Goal: Transaction & Acquisition: Purchase product/service

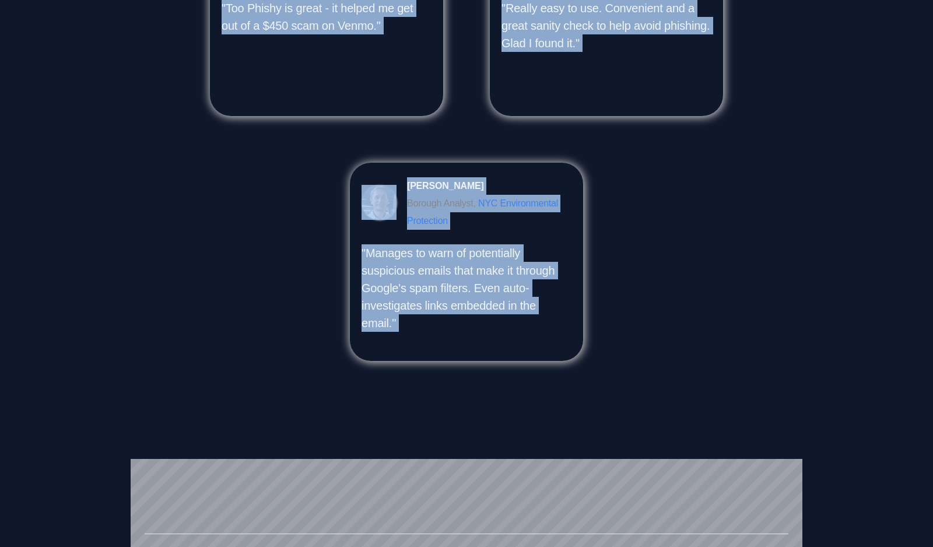
scroll to position [1296, 0]
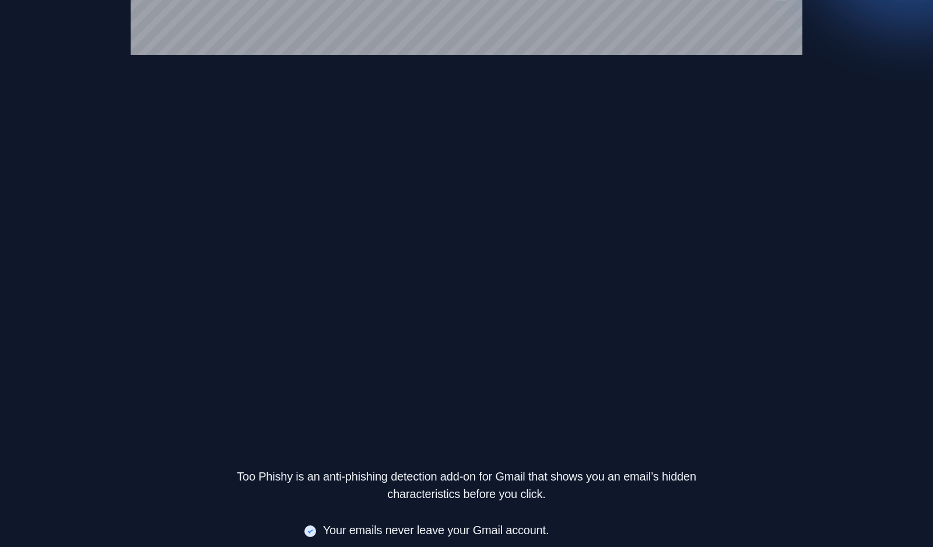
scroll to position [0, 0]
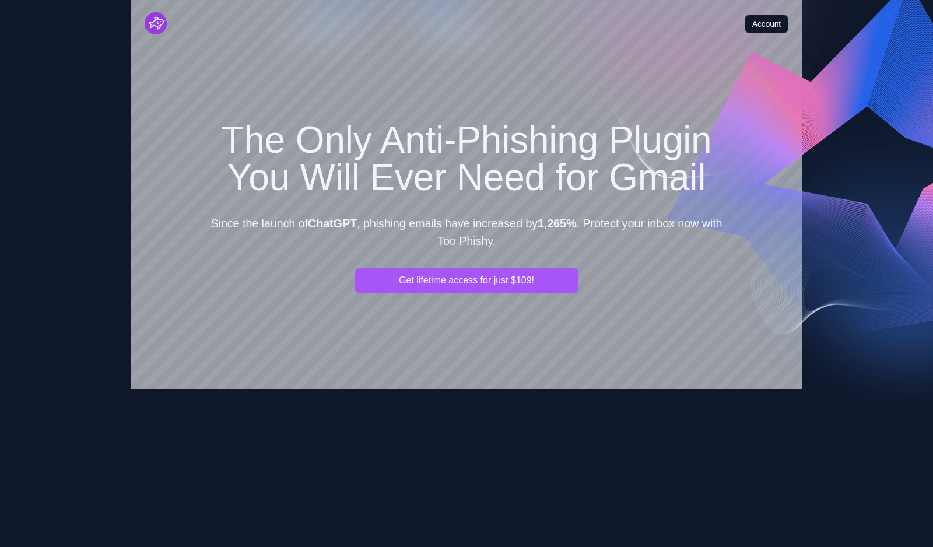
click at [776, 24] on link "Account" at bounding box center [767, 24] width 44 height 19
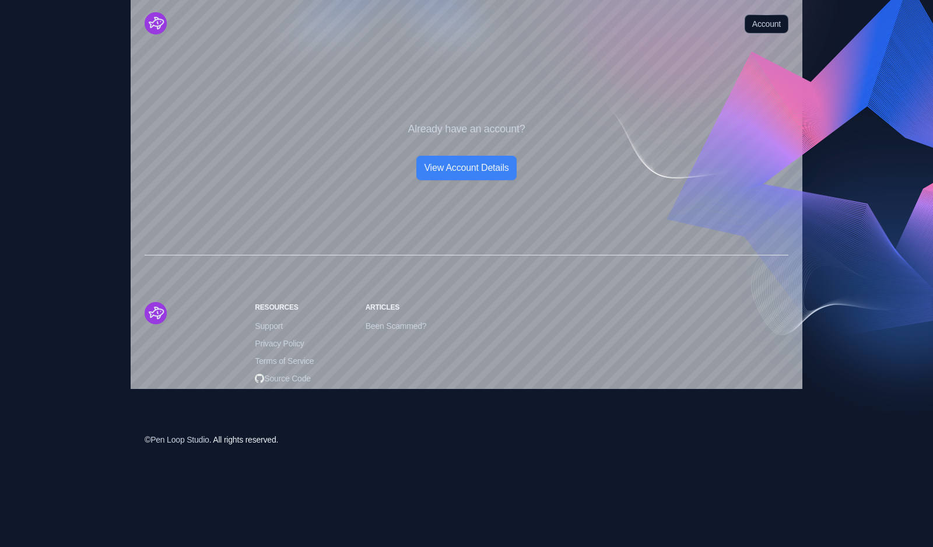
click at [158, 27] on img "Cruip" at bounding box center [156, 23] width 22 height 22
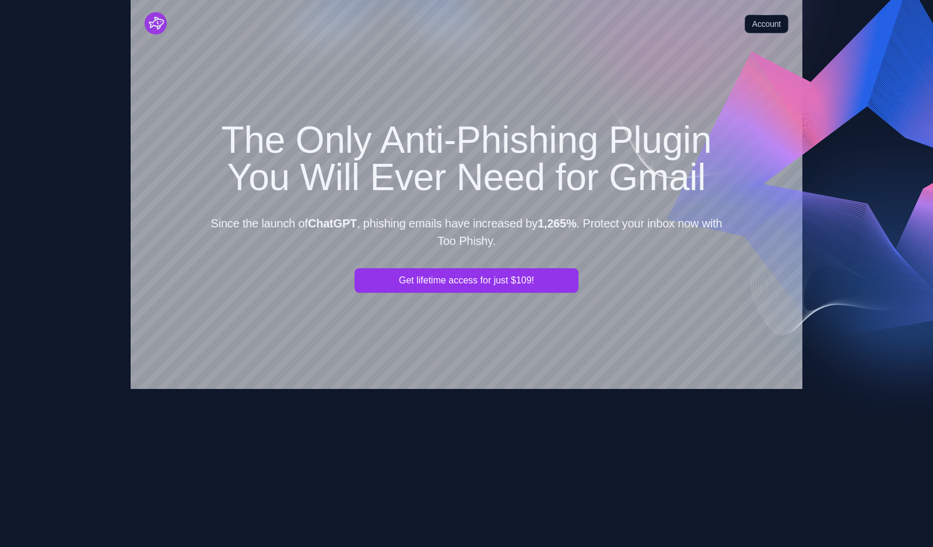
click at [397, 274] on button "Get lifetime access for just $109!" at bounding box center [466, 280] width 224 height 24
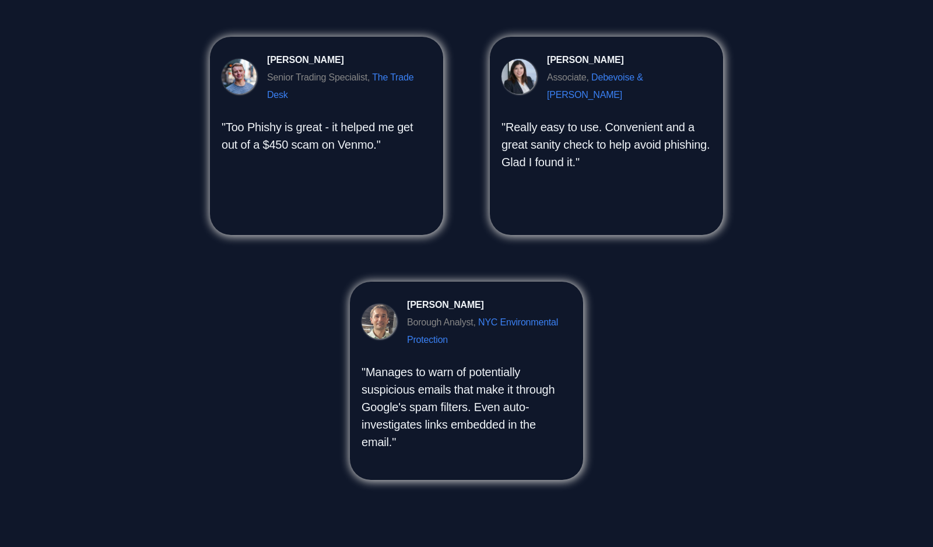
scroll to position [1296, 0]
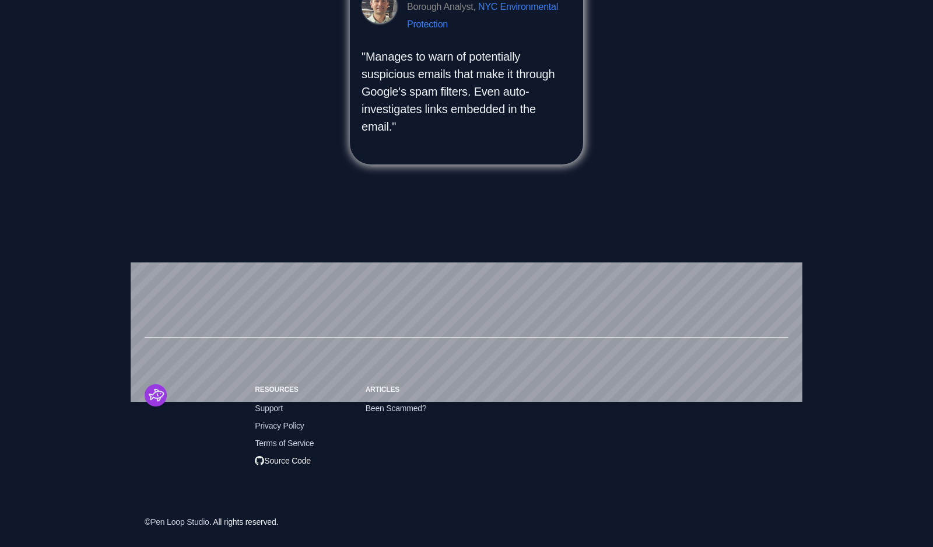
click at [273, 461] on span "Source Code" at bounding box center [283, 460] width 56 height 13
